Goal: Task Accomplishment & Management: Manage account settings

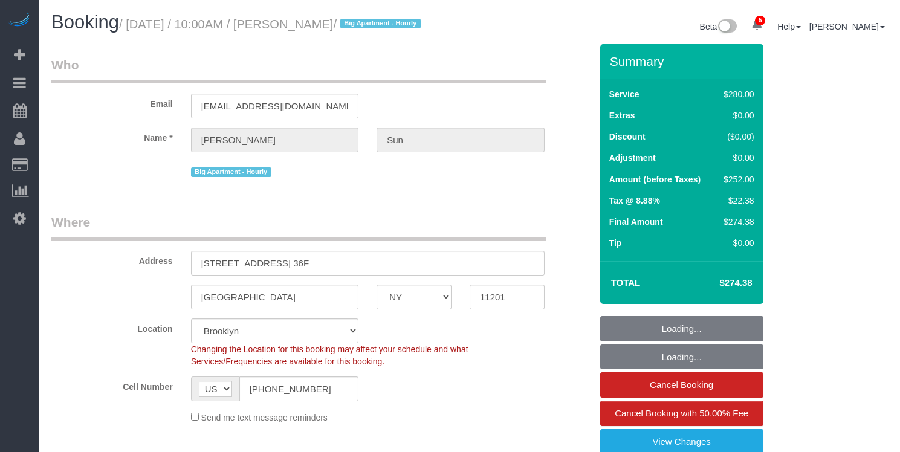
select select "NY"
select select "210"
select select "spot1"
select select "number:56"
select select "number:75"
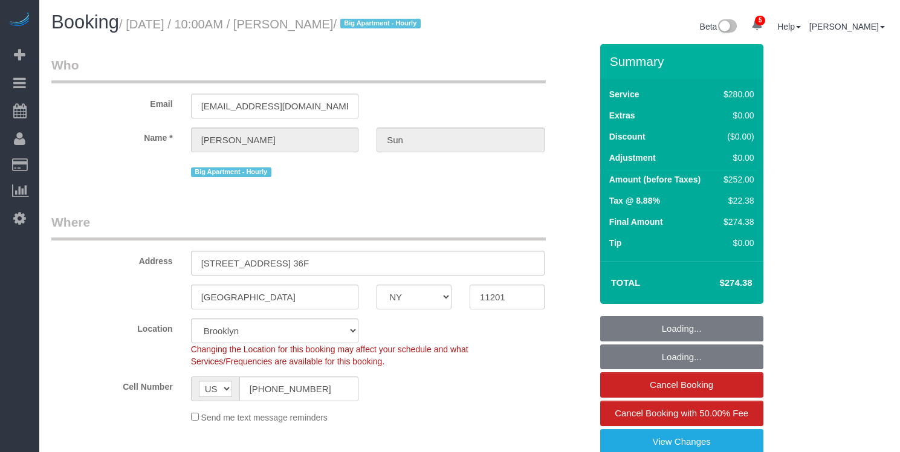
select select "number:15"
select select "number:5"
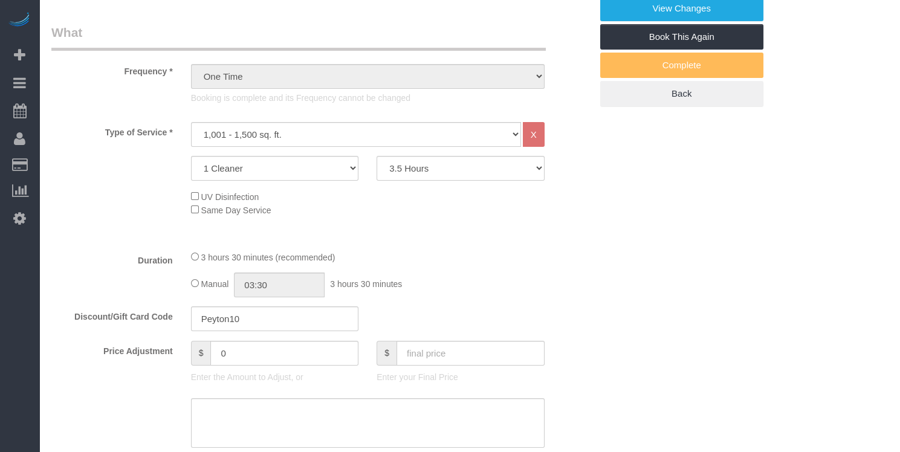
scroll to position [434, 0]
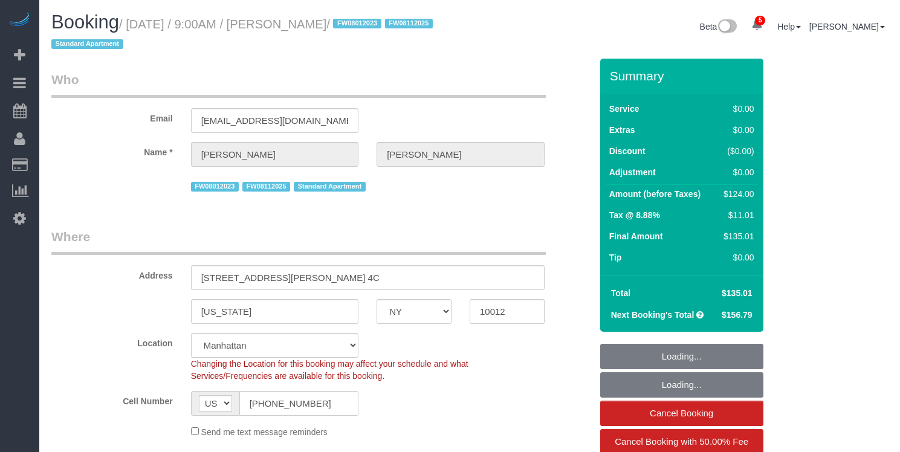
select select "NY"
select select "1"
select select "spot1"
select select "number:89"
select select "number:90"
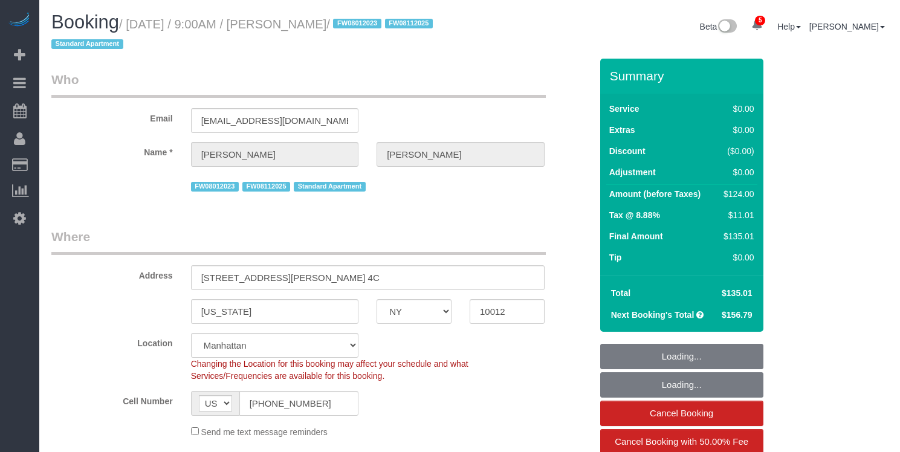
select select "number:15"
select select "number:5"
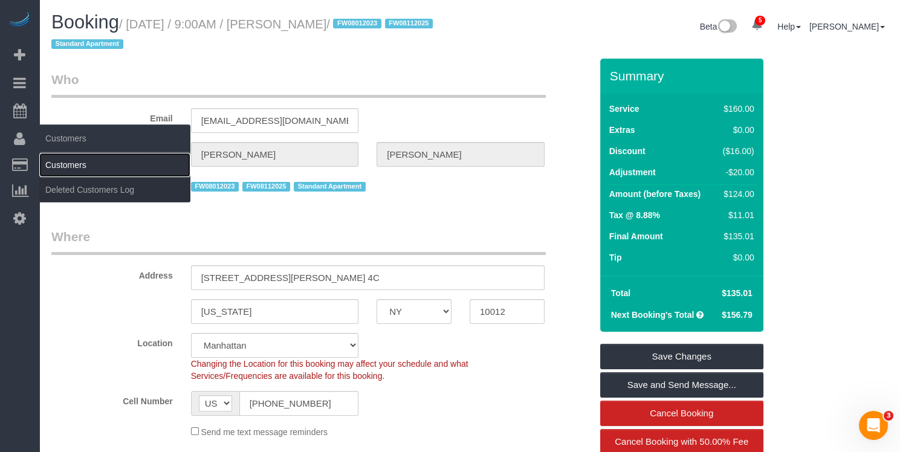
click at [56, 162] on link "Customers" at bounding box center [114, 165] width 151 height 24
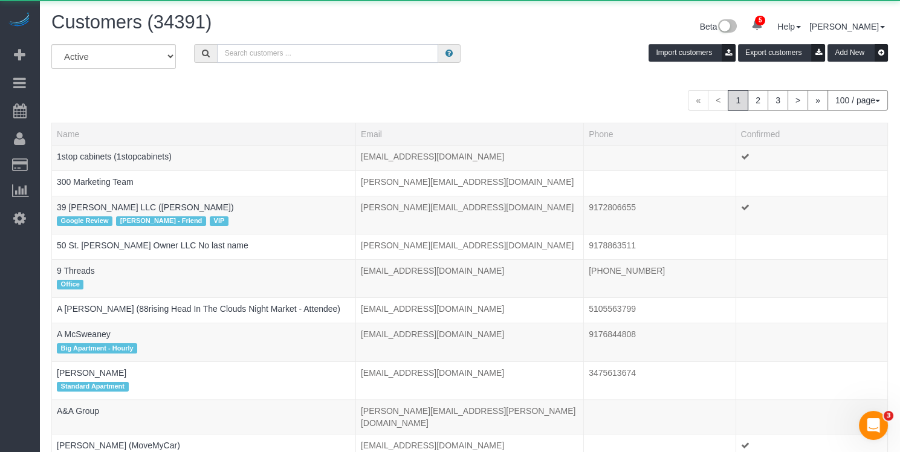
click at [329, 47] on input "text" at bounding box center [327, 53] width 221 height 19
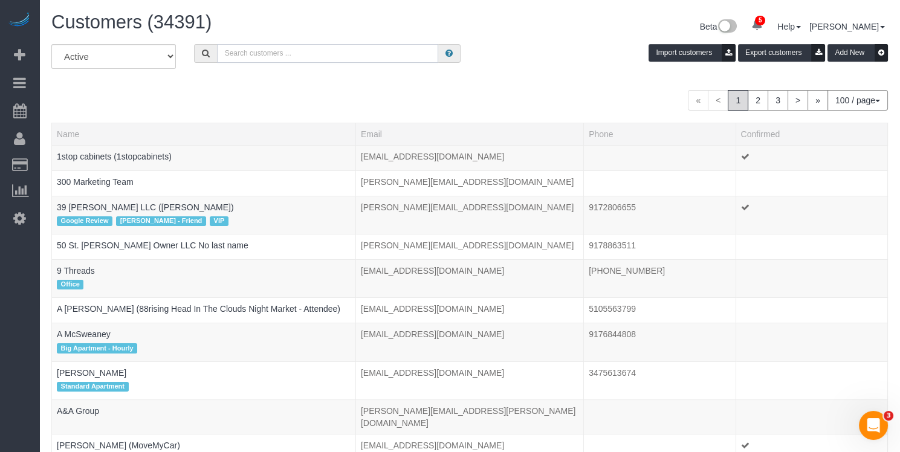
click at [318, 57] on input "text" at bounding box center [327, 53] width 221 height 19
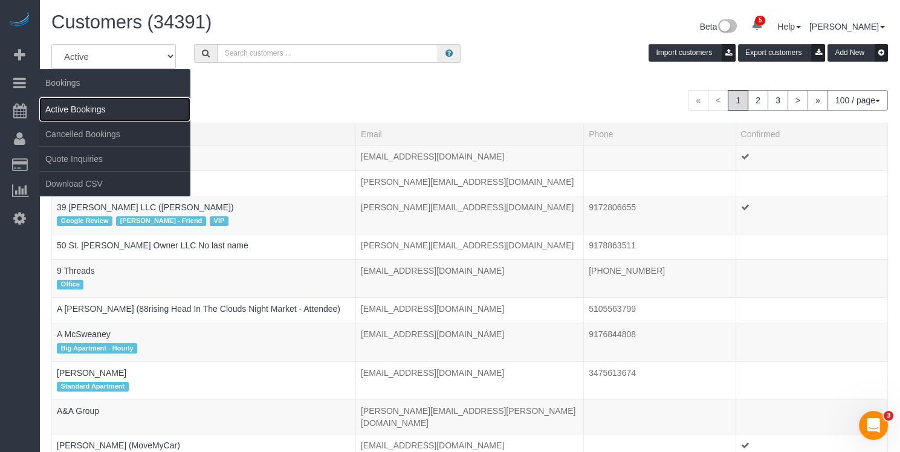
click at [69, 106] on link "Active Bookings" at bounding box center [114, 109] width 151 height 24
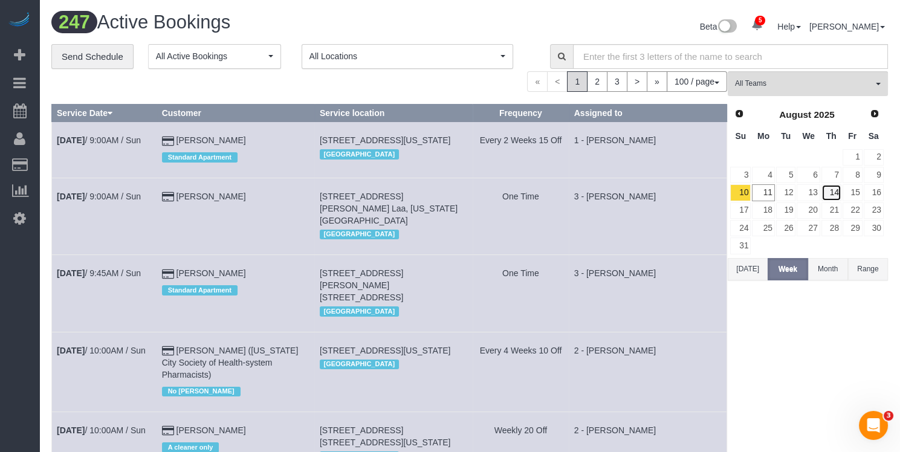
click at [833, 194] on link "14" at bounding box center [832, 192] width 20 height 16
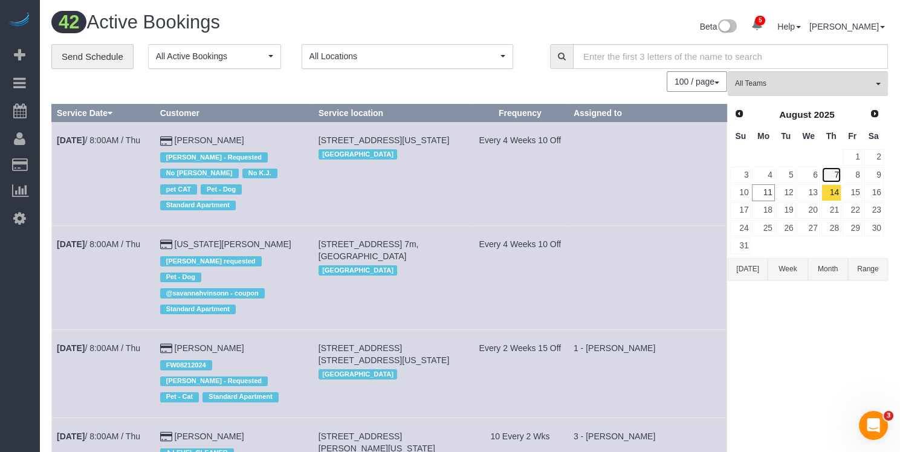
click at [831, 175] on link "7" at bounding box center [832, 175] width 20 height 16
click at [837, 194] on link "14" at bounding box center [832, 192] width 20 height 16
click at [105, 343] on link "[DATE] 8:00AM / Thu" at bounding box center [98, 348] width 83 height 10
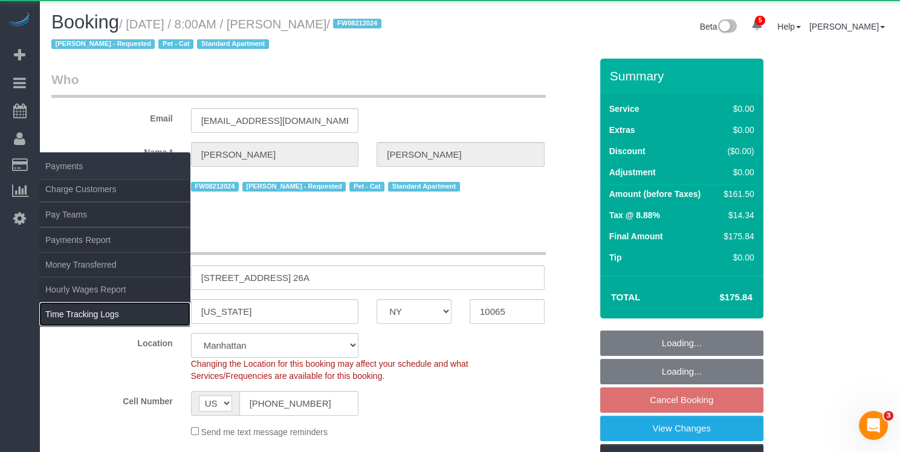
click at [100, 310] on link "Time Tracking Logs" at bounding box center [114, 314] width 151 height 24
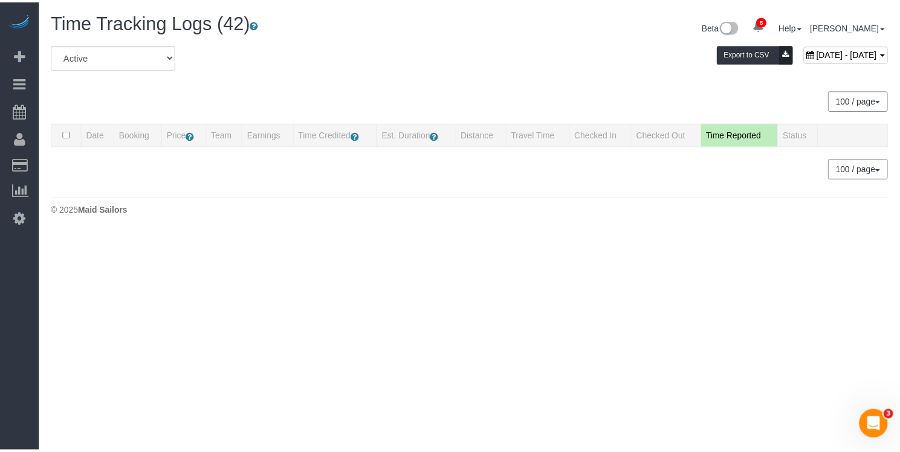
scroll to position [1753, 0]
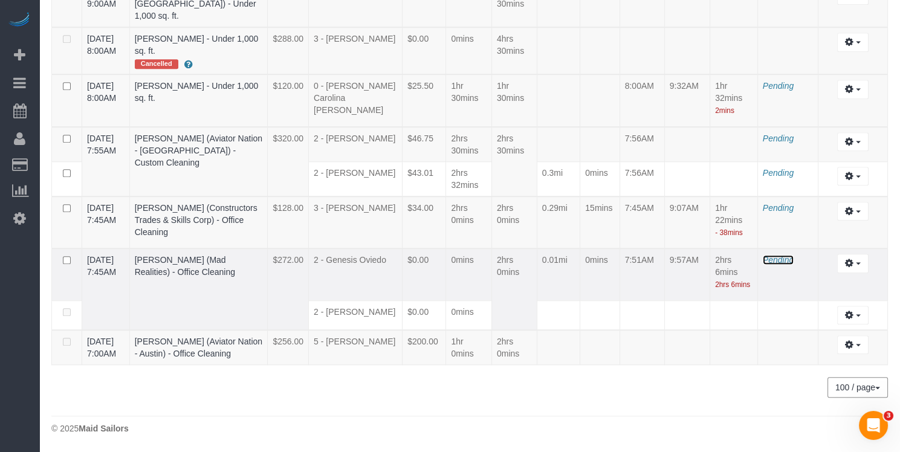
click at [782, 255] on span "Pending" at bounding box center [778, 260] width 31 height 10
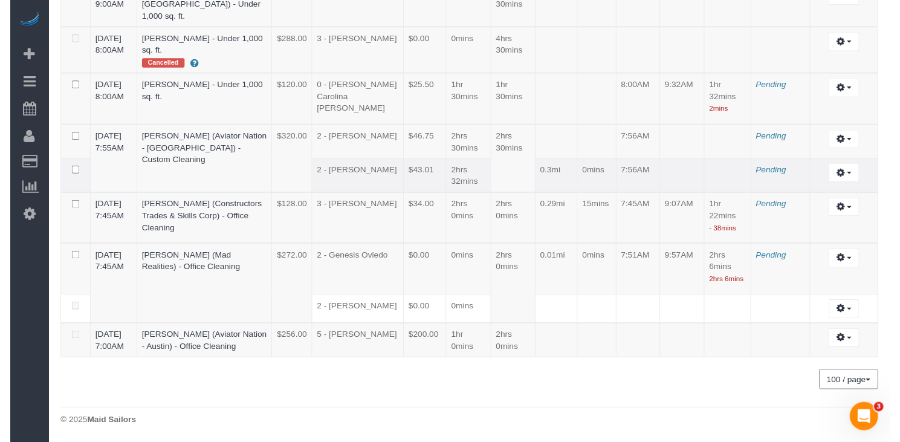
scroll to position [2662, 0]
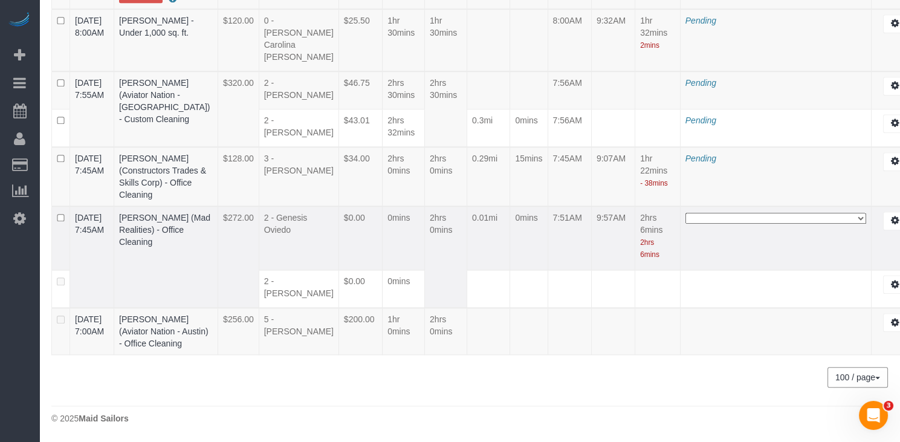
click at [696, 224] on select "**********" at bounding box center [776, 218] width 181 height 11
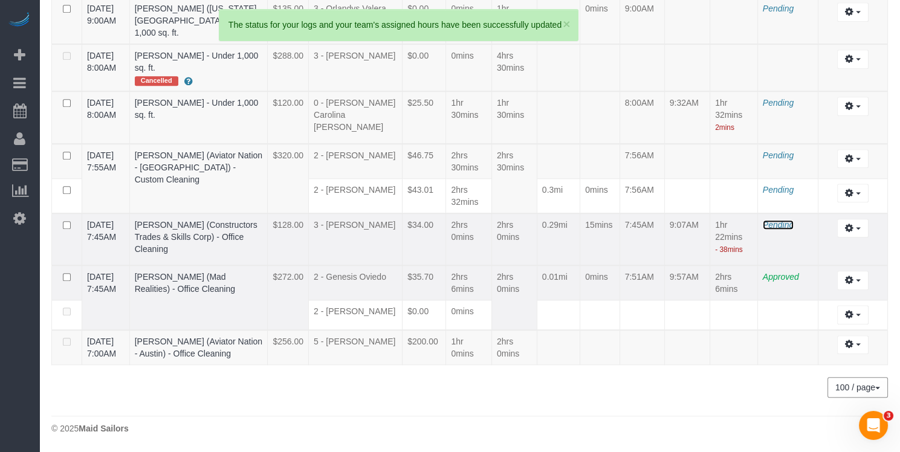
click at [778, 220] on span "Pending" at bounding box center [778, 225] width 31 height 10
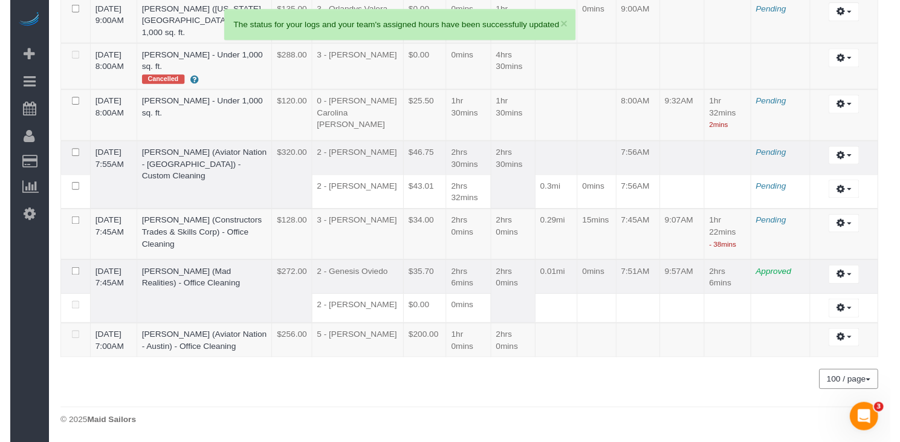
scroll to position [2648, 0]
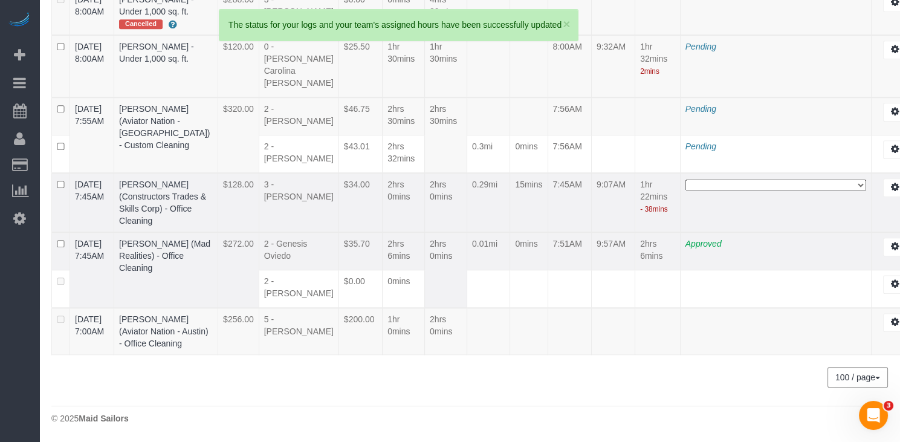
click at [693, 190] on select "**********" at bounding box center [776, 185] width 181 height 11
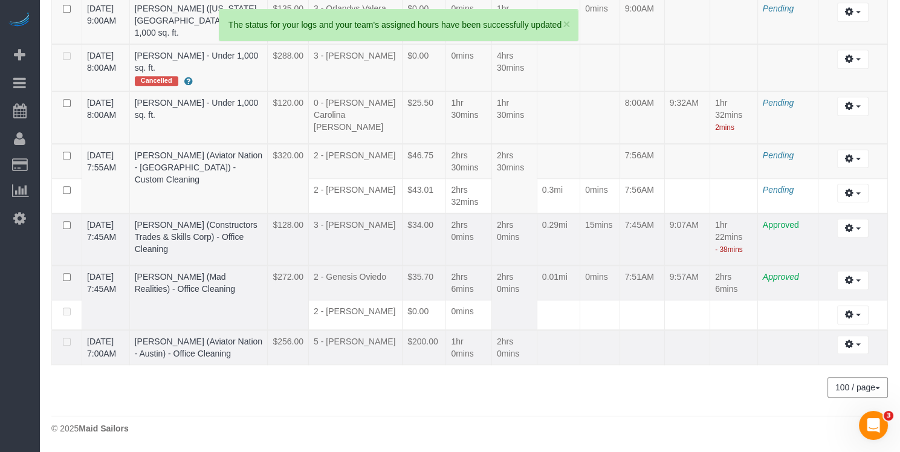
scroll to position [1733, 0]
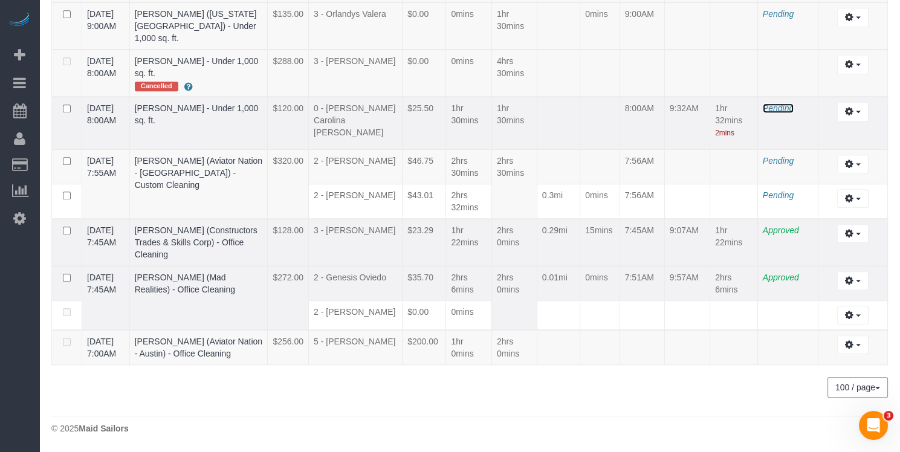
click at [783, 103] on span "Pending" at bounding box center [778, 108] width 31 height 10
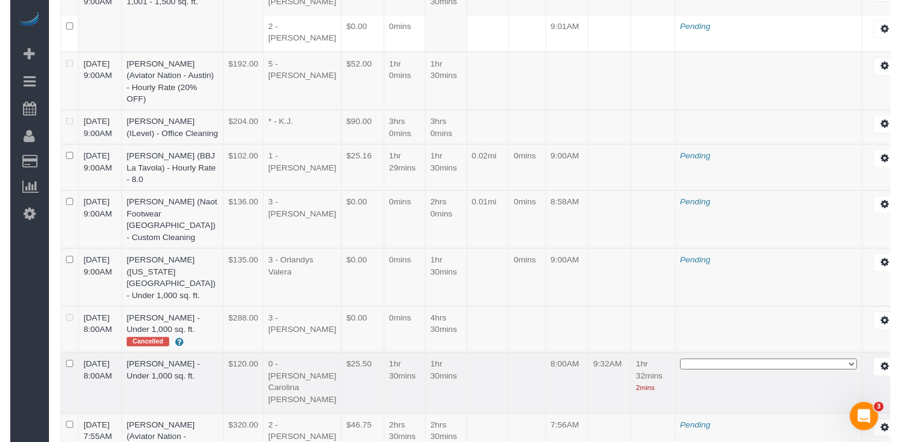
scroll to position [2643, 0]
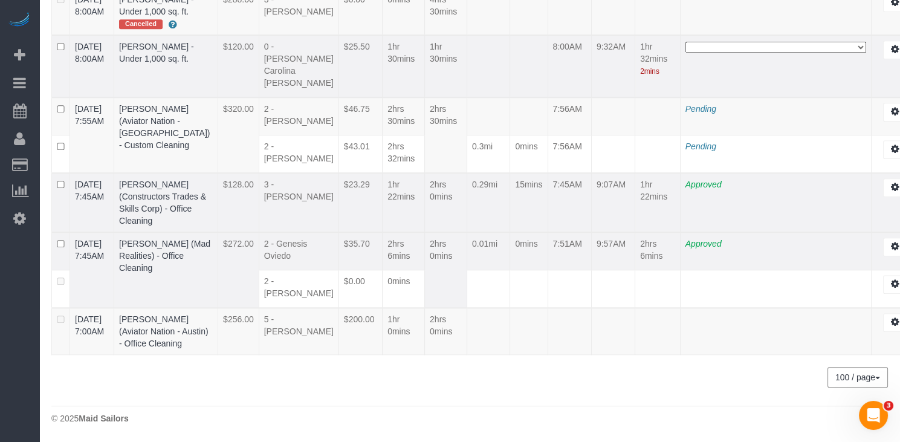
click at [744, 53] on select "**********" at bounding box center [776, 47] width 181 height 11
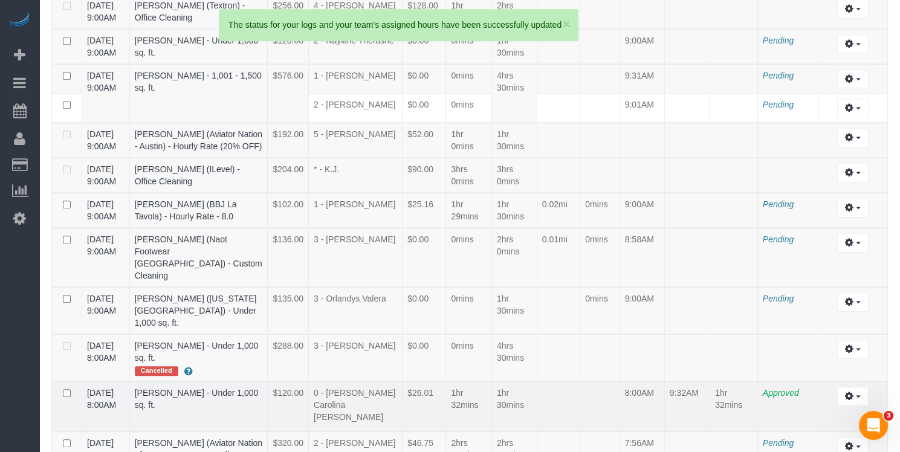
scroll to position [1731, 0]
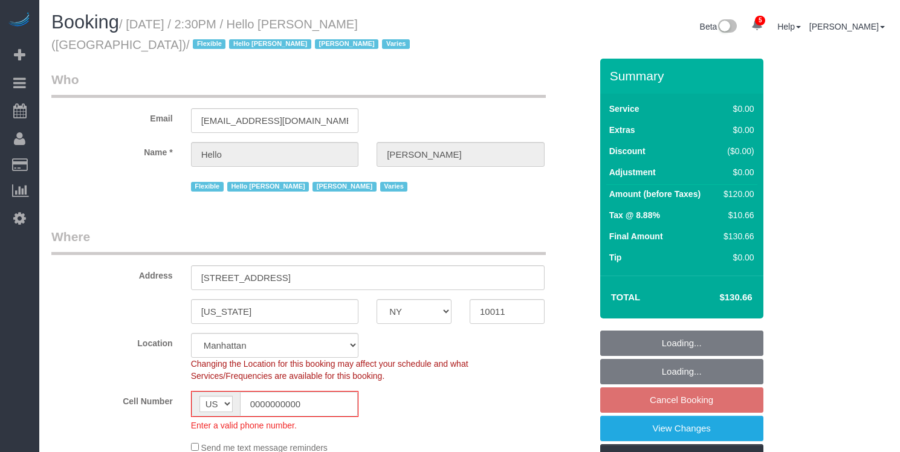
select select "NY"
select select "1"
select select "number:89"
select select "number:90"
select select "number:15"
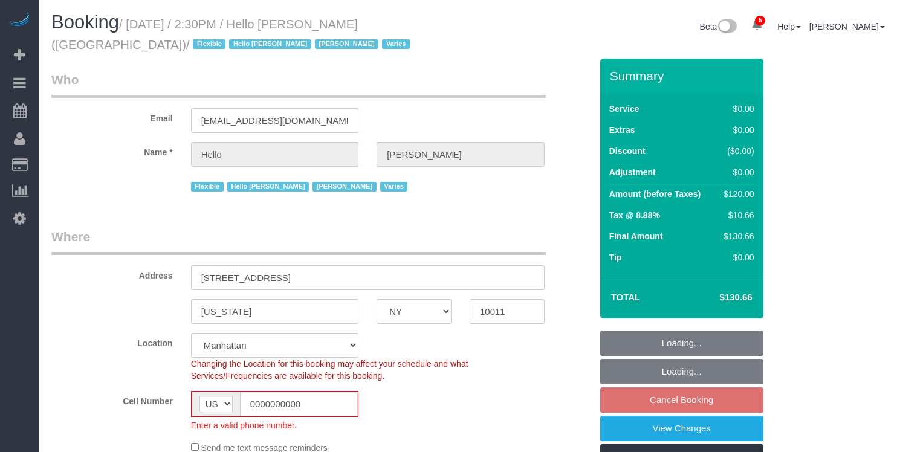
select select "number:6"
select select "number:21"
select select "22348"
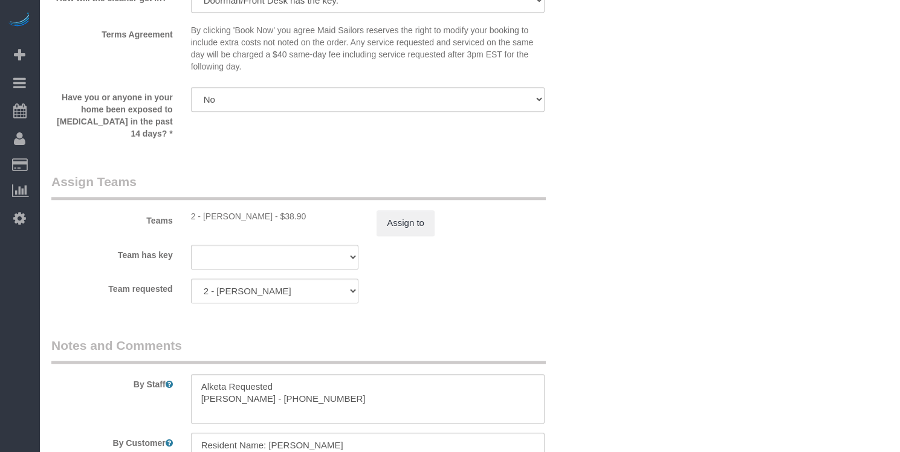
scroll to position [1853, 0]
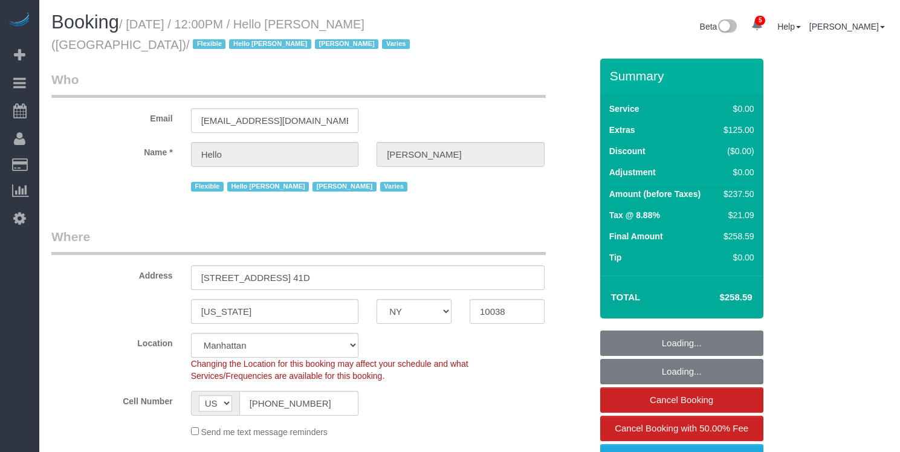
select select "NY"
select select "spot1"
select select "number:89"
select select "number:90"
select select "number:14"
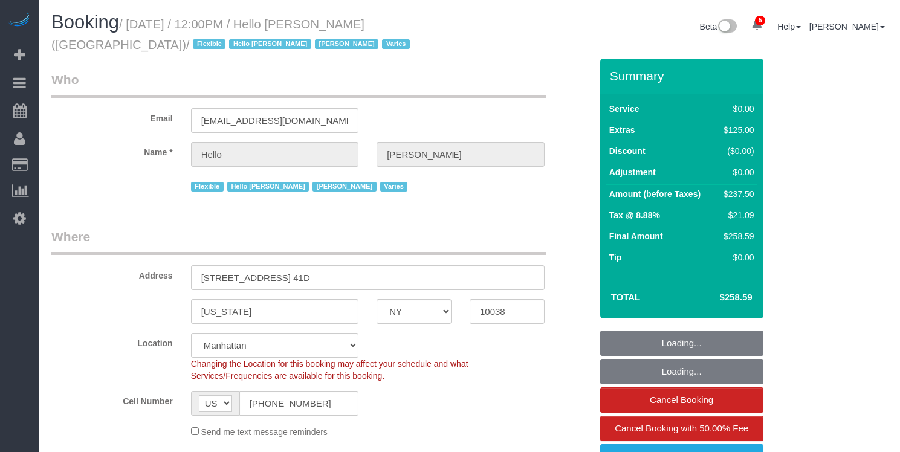
select select "number:7"
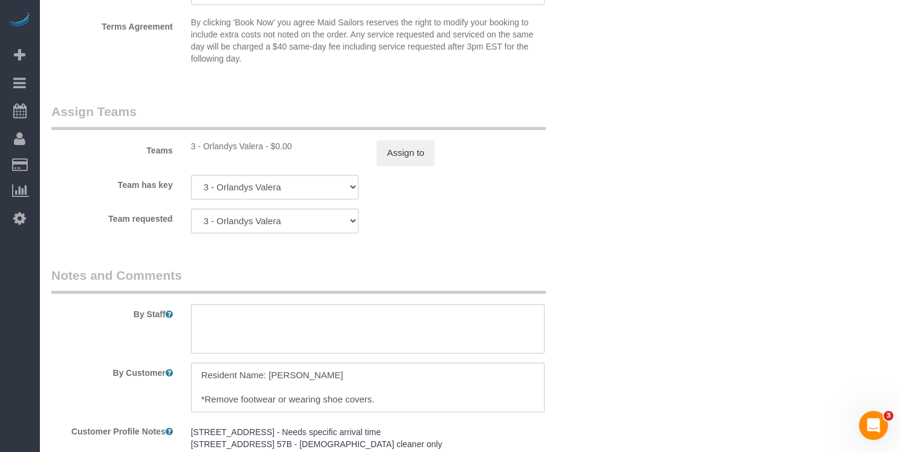
scroll to position [1540, 0]
